Goal: Information Seeking & Learning: Learn about a topic

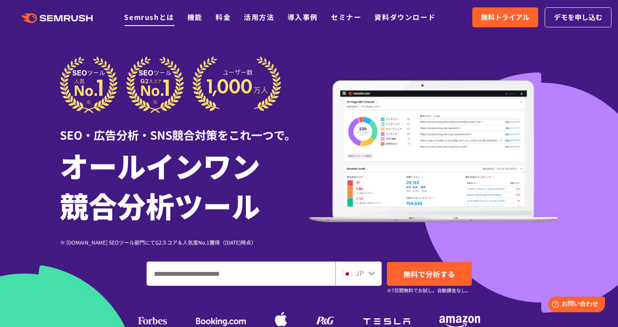
click at [138, 22] on link "Semrushとは" at bounding box center [149, 17] width 50 height 10
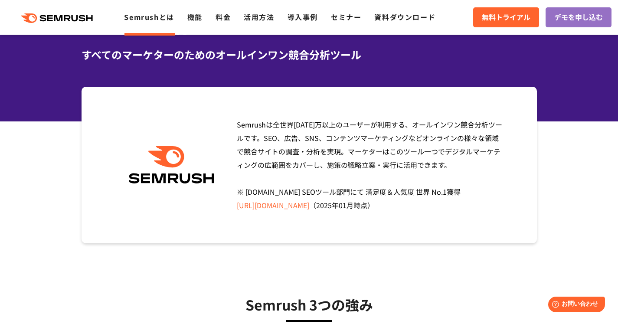
scroll to position [63, 0]
